Goal: Information Seeking & Learning: Learn about a topic

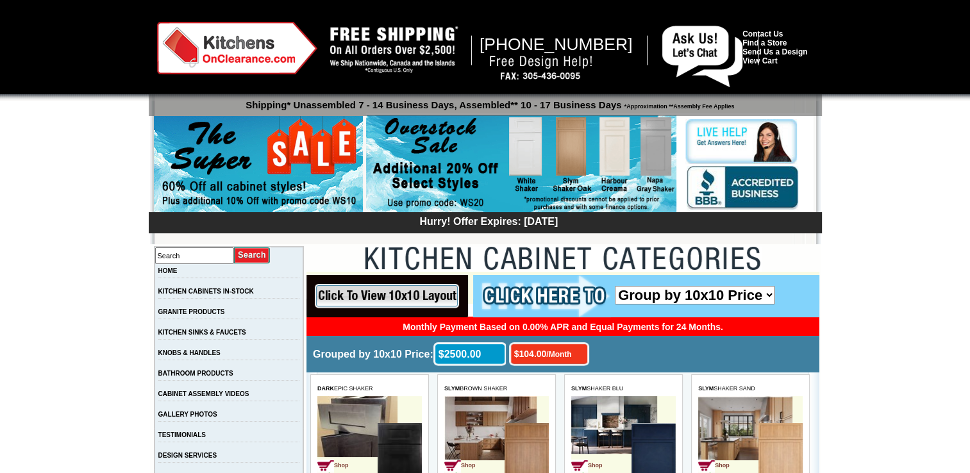
click at [768, 292] on select "Group by 10x10 Price Group by Color" at bounding box center [695, 295] width 160 height 19
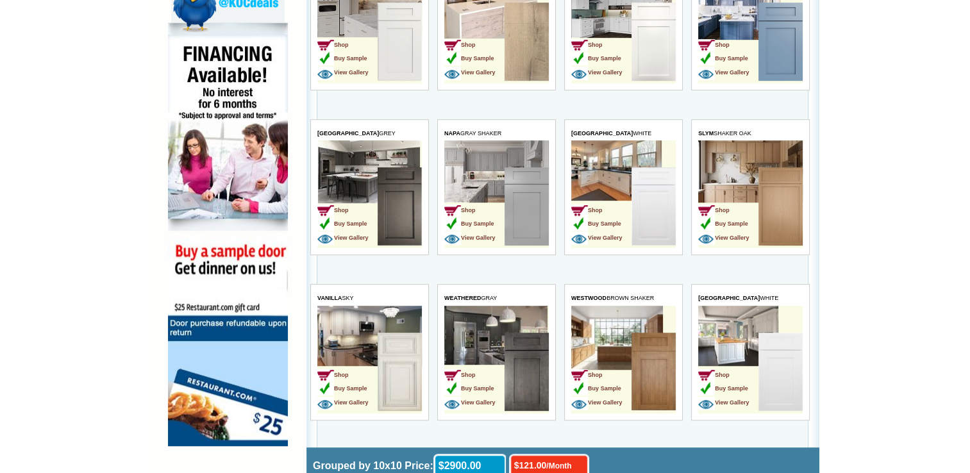
scroll to position [790, 0]
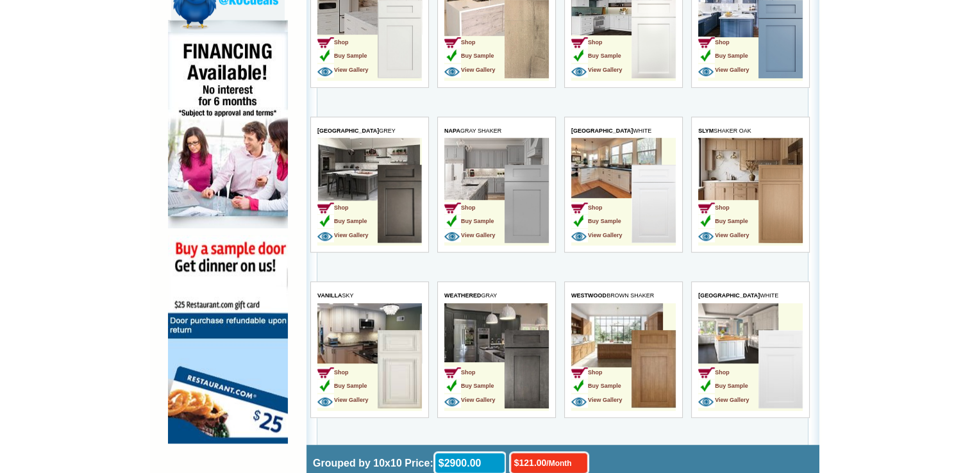
click at [408, 206] on img at bounding box center [399, 204] width 44 height 78
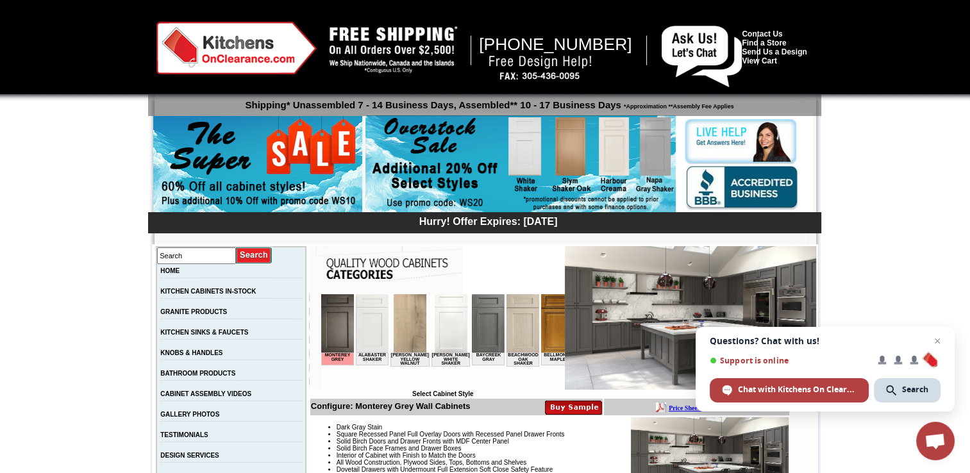
click at [629, 157] on img at bounding box center [520, 164] width 310 height 98
click at [449, 323] on img at bounding box center [450, 323] width 33 height 58
click at [938, 339] on span "Close chat" at bounding box center [937, 341] width 16 height 16
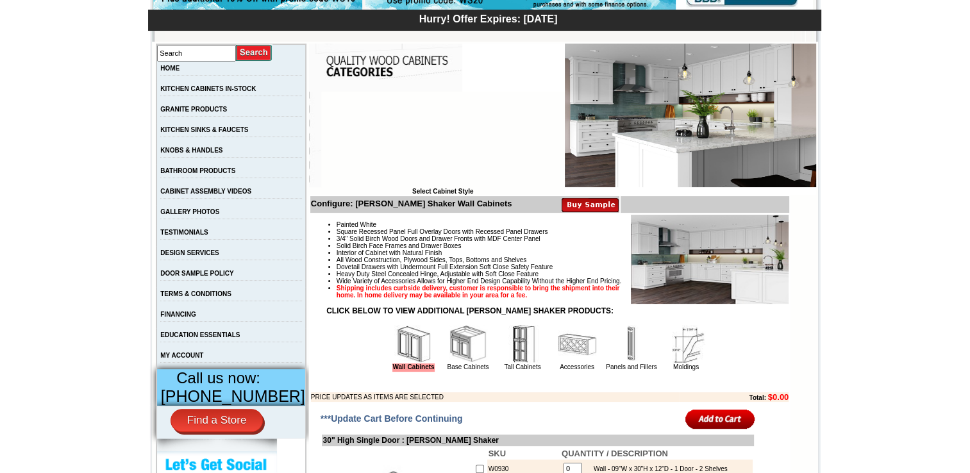
scroll to position [205, 0]
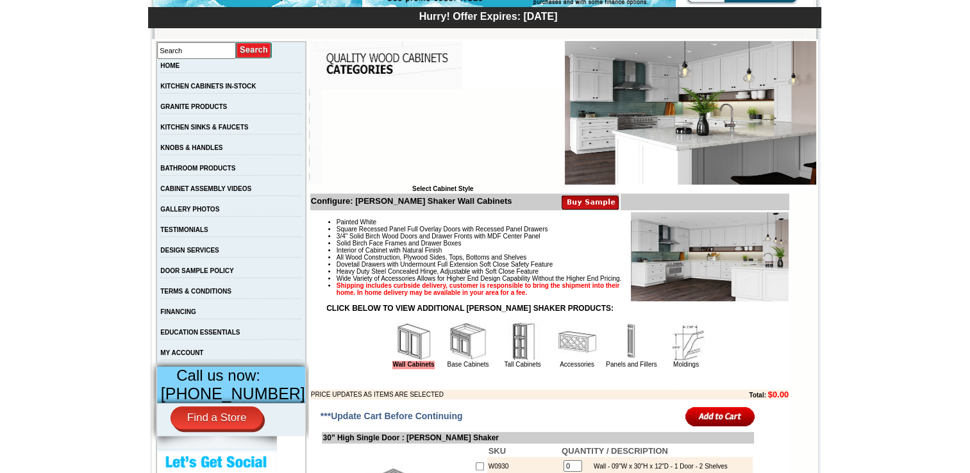
click at [515, 361] on img at bounding box center [522, 341] width 38 height 38
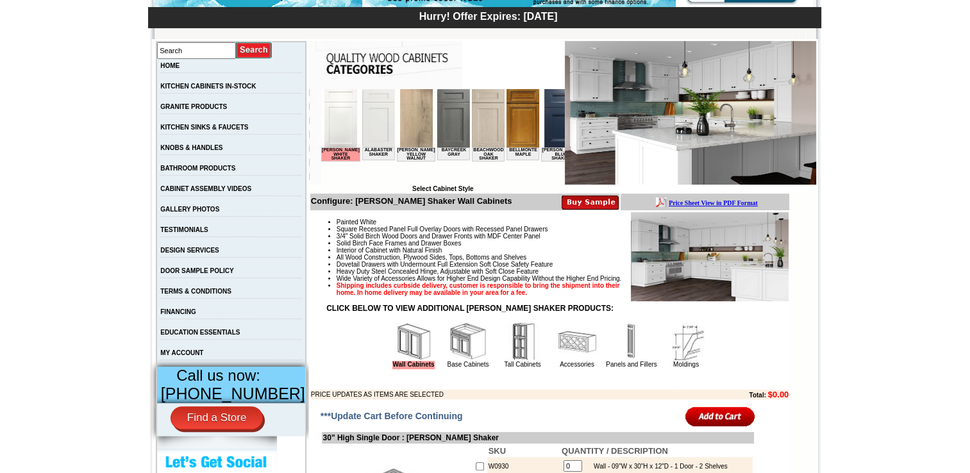
scroll to position [0, 0]
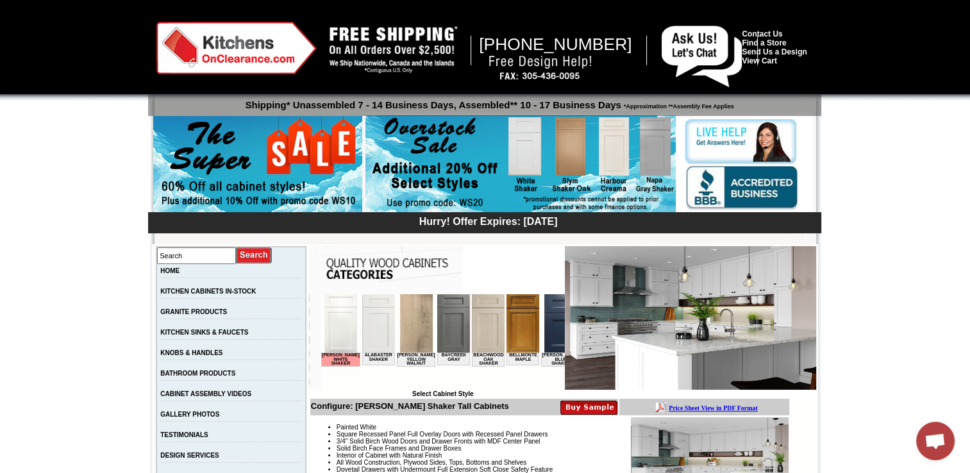
click at [238, 51] on img at bounding box center [236, 48] width 160 height 53
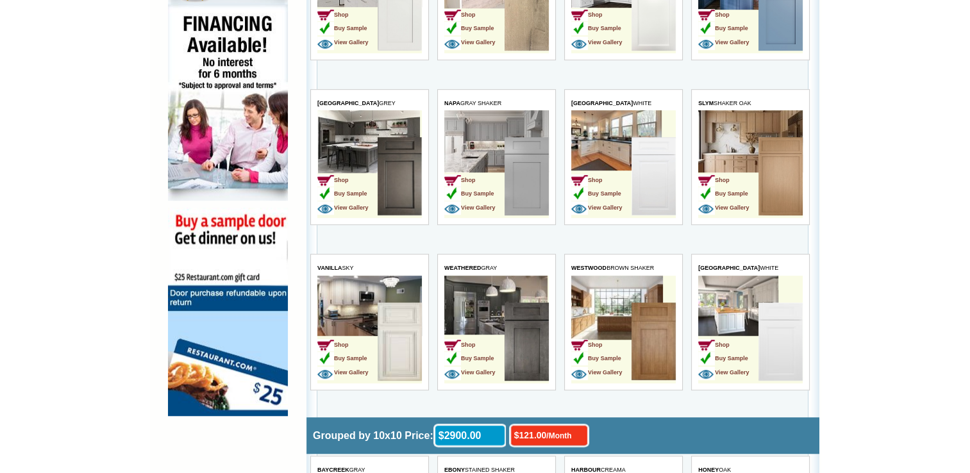
scroll to position [820, 0]
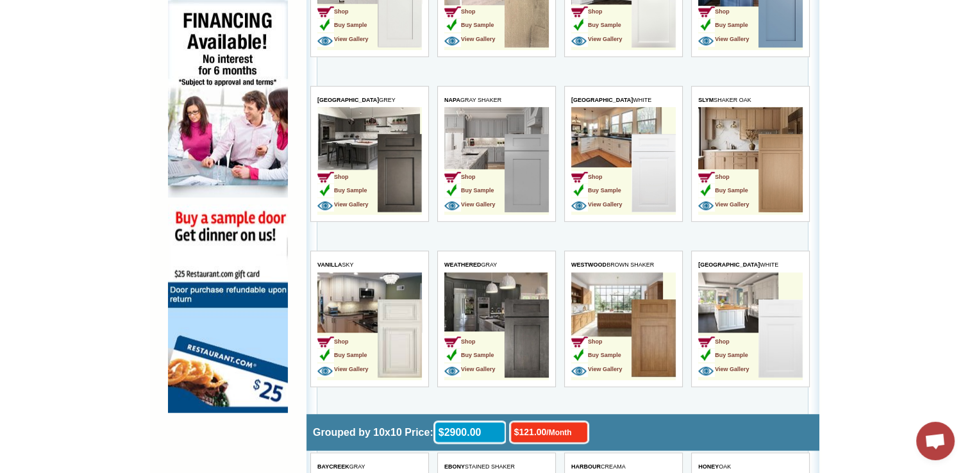
click at [609, 197] on link "View Gallery" at bounding box center [596, 202] width 51 height 11
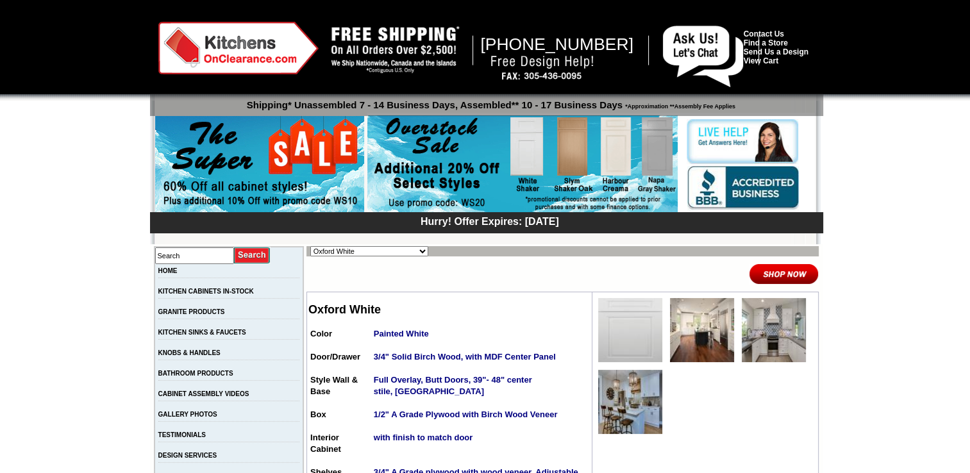
click at [769, 342] on img at bounding box center [773, 330] width 64 height 64
